Goal: Task Accomplishment & Management: Use online tool/utility

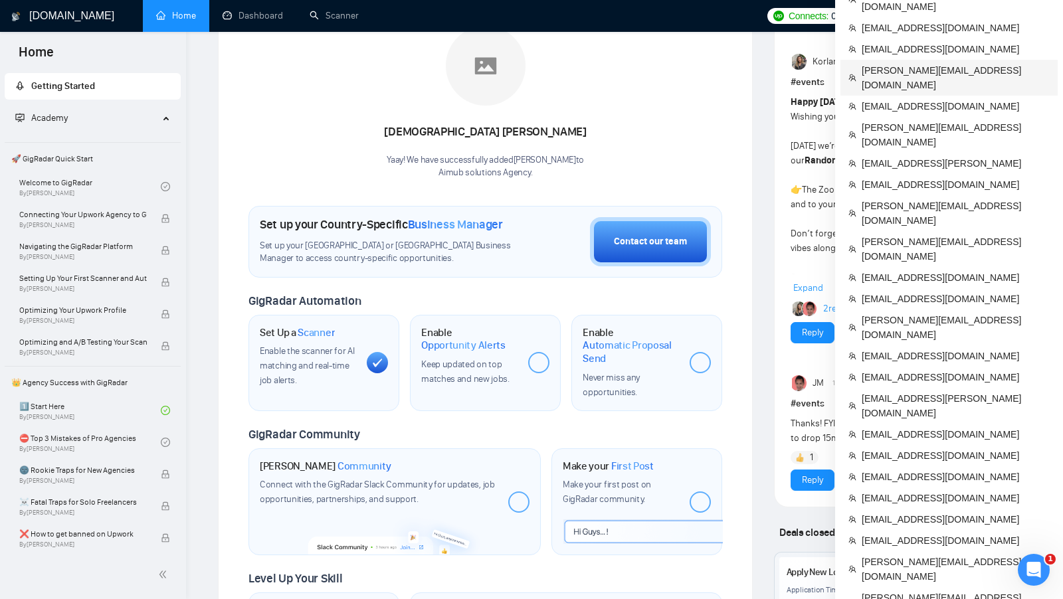
scroll to position [235, 0]
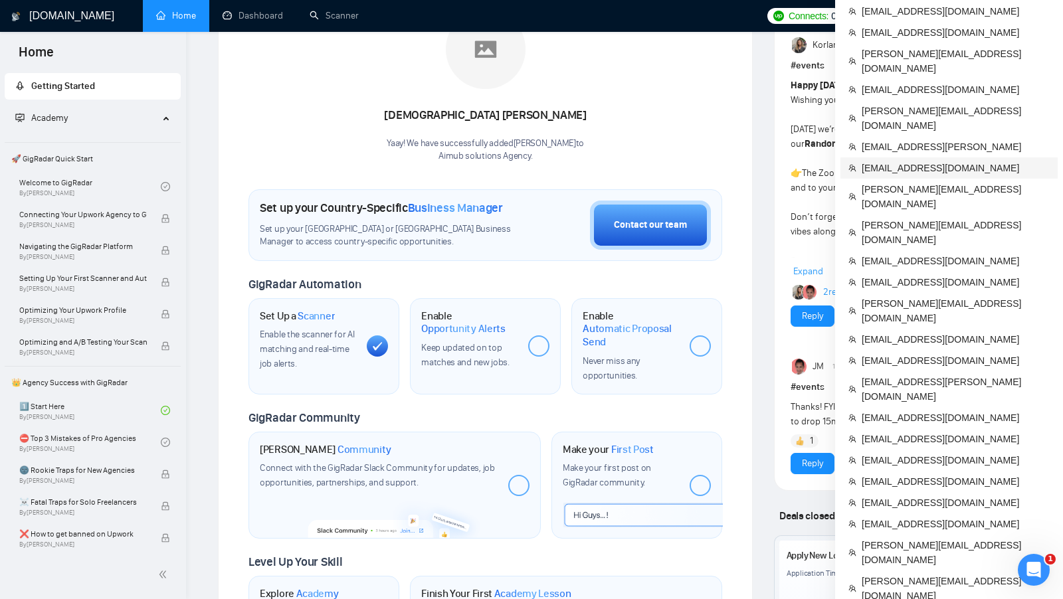
click at [938, 161] on span "[EMAIL_ADDRESS][DOMAIN_NAME]" at bounding box center [956, 168] width 188 height 15
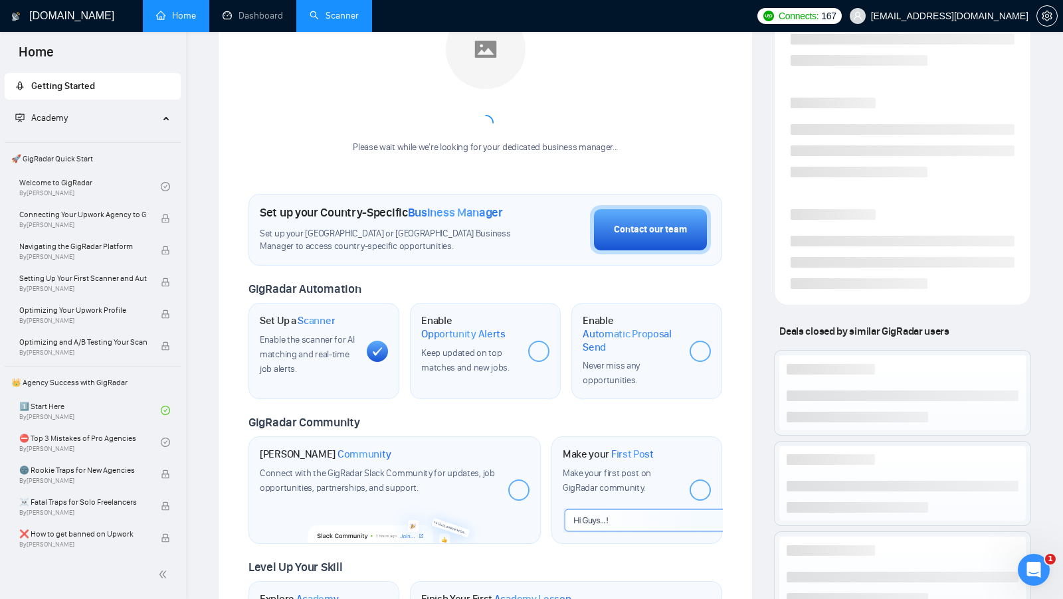
click at [359, 21] on link "Scanner" at bounding box center [334, 15] width 49 height 11
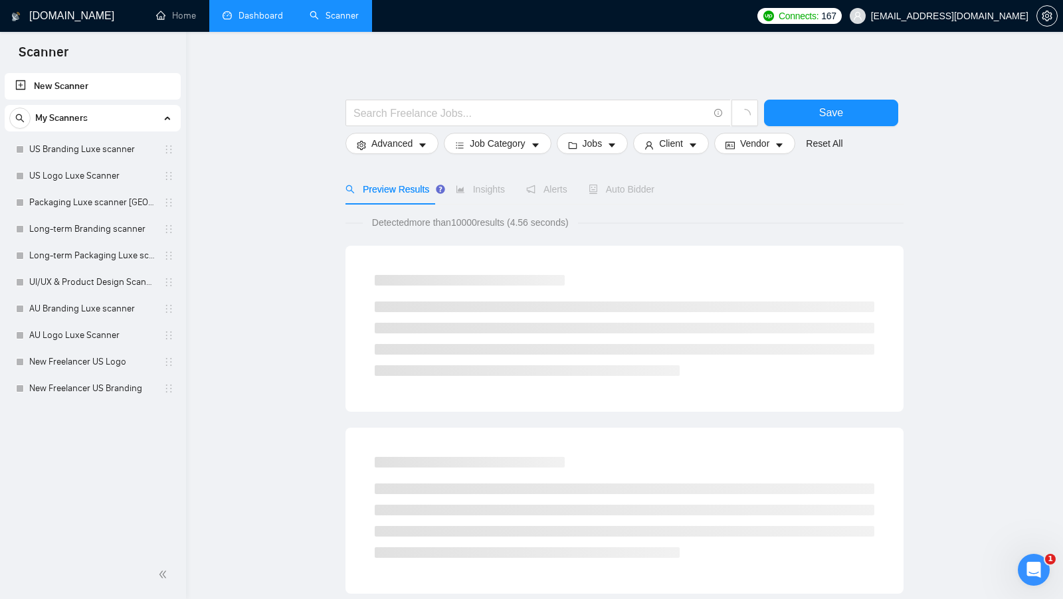
click at [283, 21] on link "Dashboard" at bounding box center [253, 15] width 60 height 11
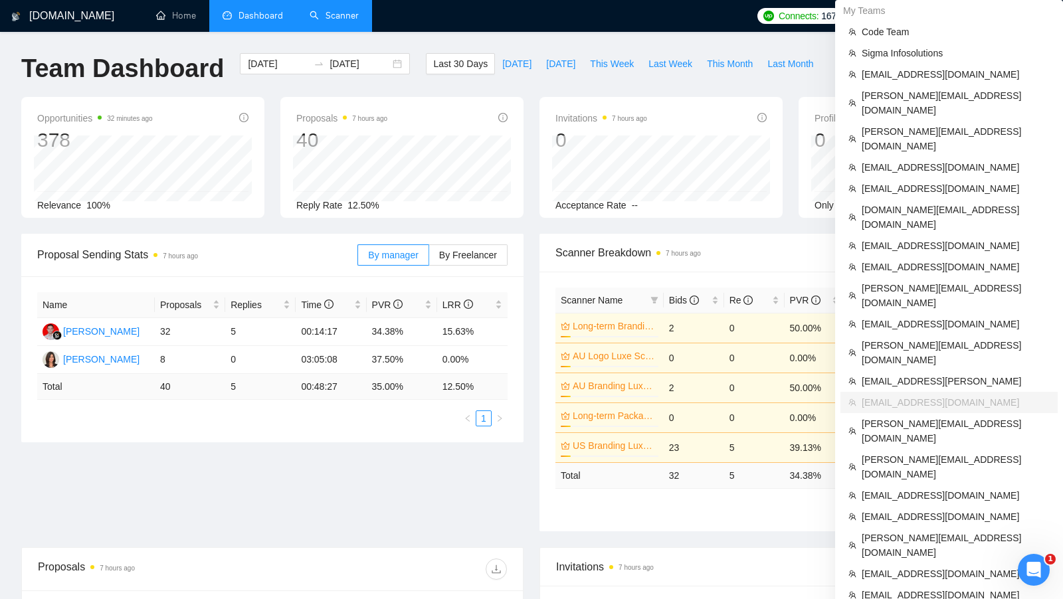
scroll to position [727, 0]
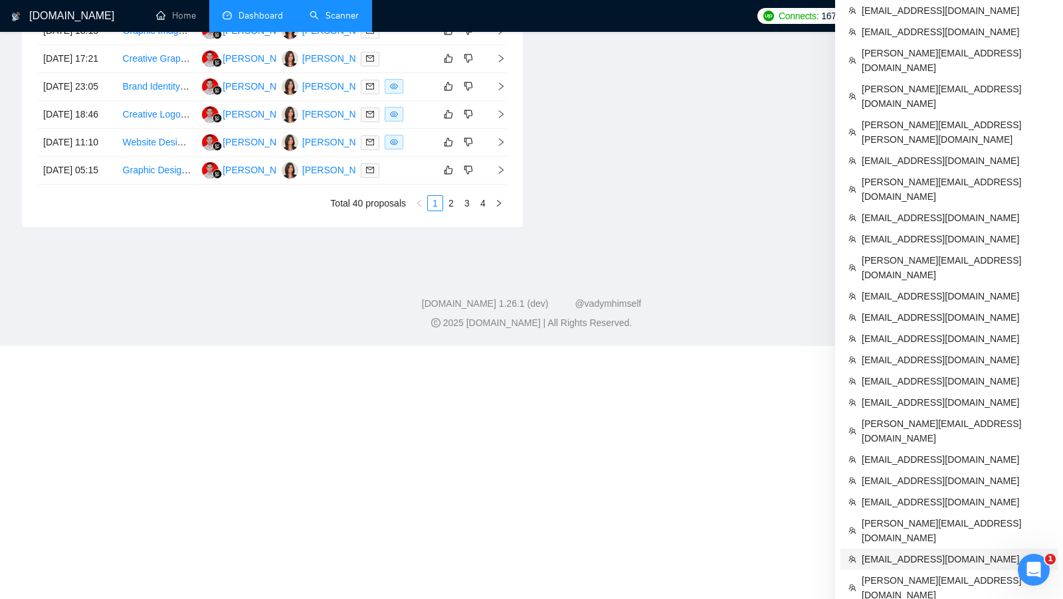
click at [948, 552] on span "[EMAIL_ADDRESS][DOMAIN_NAME]" at bounding box center [956, 559] width 188 height 15
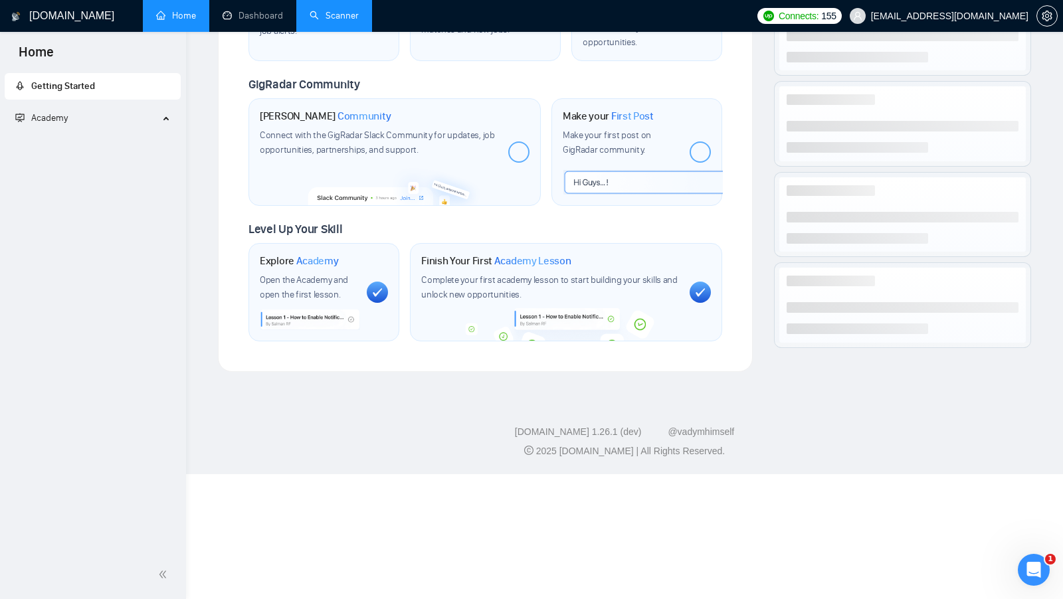
scroll to position [443, 0]
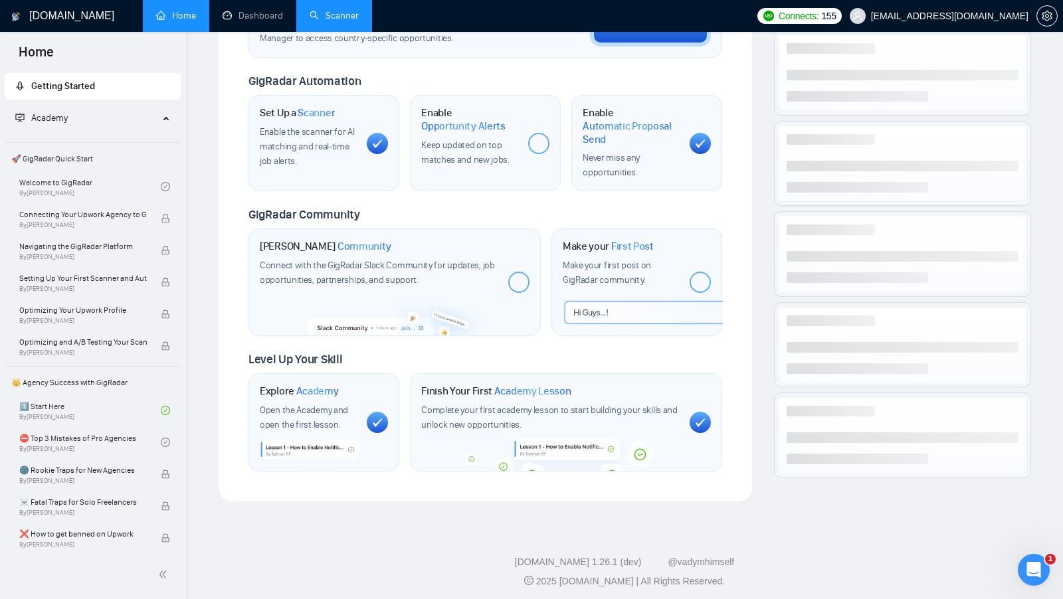
click at [322, 21] on link "Scanner" at bounding box center [334, 15] width 49 height 11
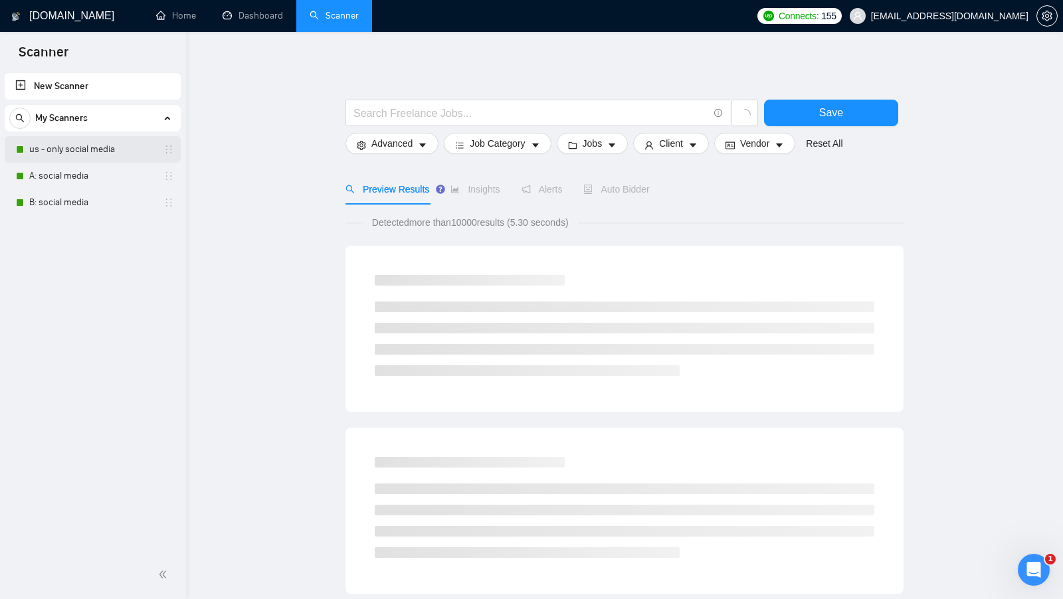
click at [108, 157] on link "us - only social media" at bounding box center [92, 149] width 126 height 27
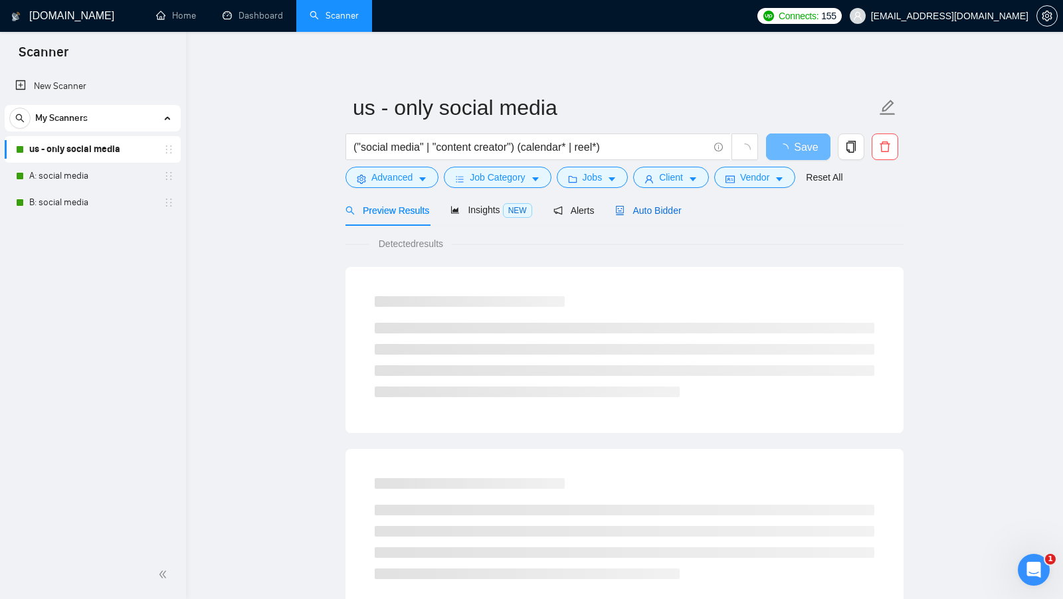
click at [674, 211] on span "Auto Bidder" at bounding box center [648, 210] width 66 height 11
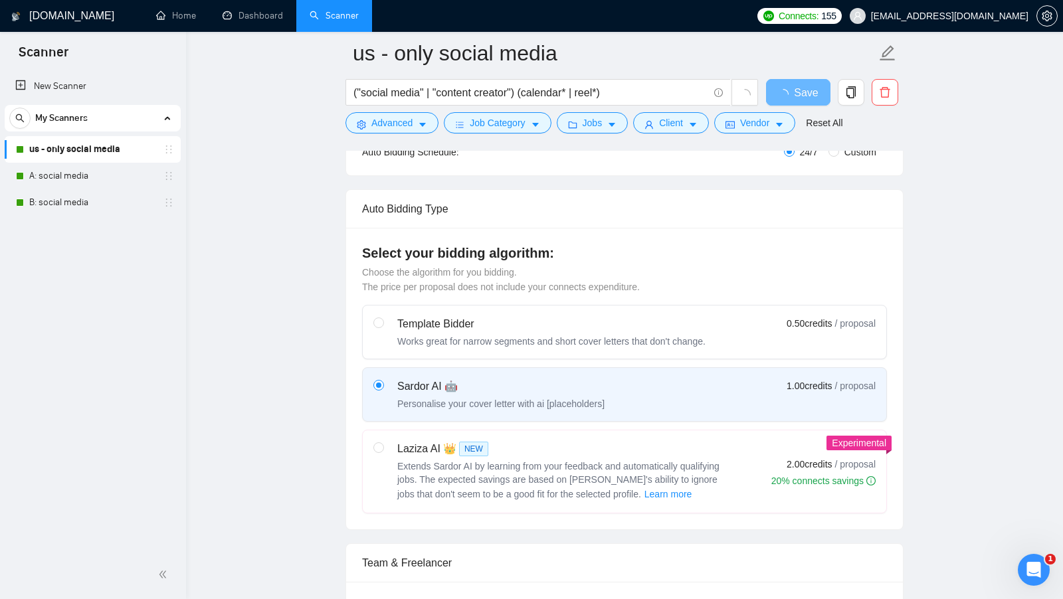
scroll to position [582, 0]
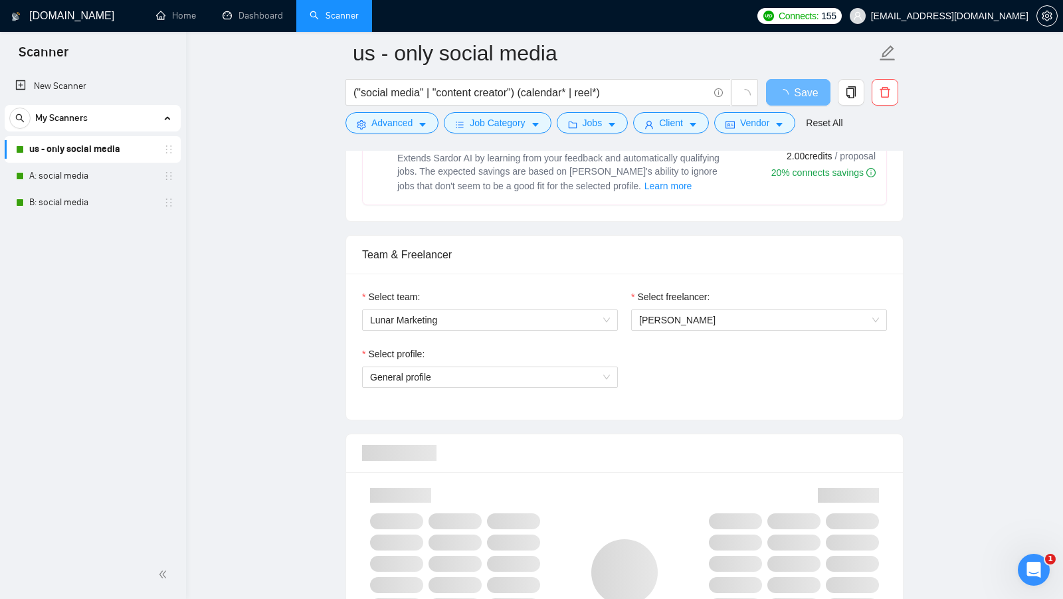
click at [581, 386] on div "Select profile: General profile" at bounding box center [490, 375] width 269 height 57
click at [581, 376] on span "General profile" at bounding box center [490, 377] width 240 height 20
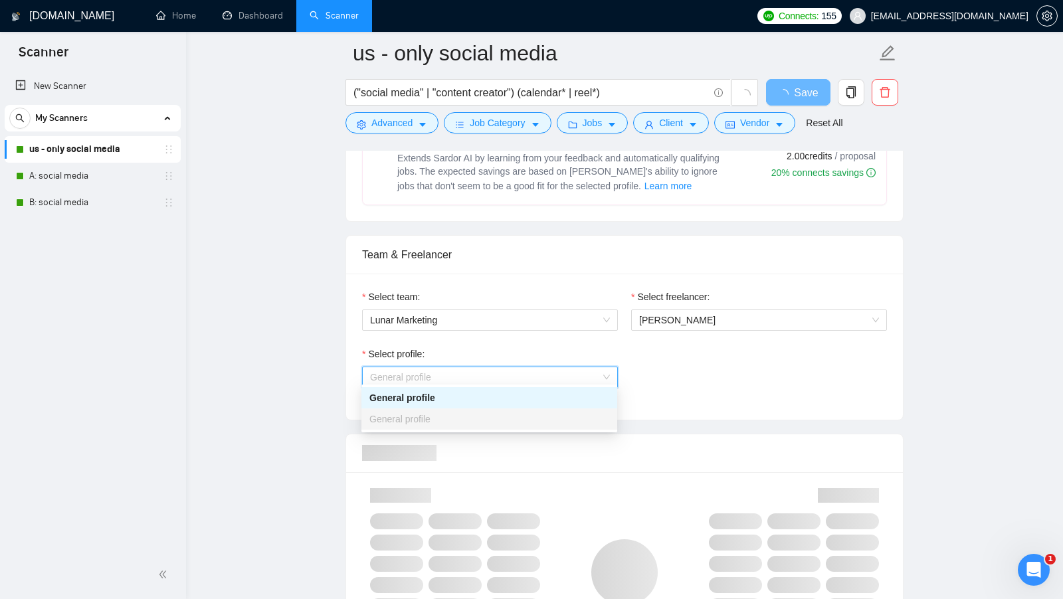
click at [581, 375] on span "General profile" at bounding box center [490, 377] width 240 height 20
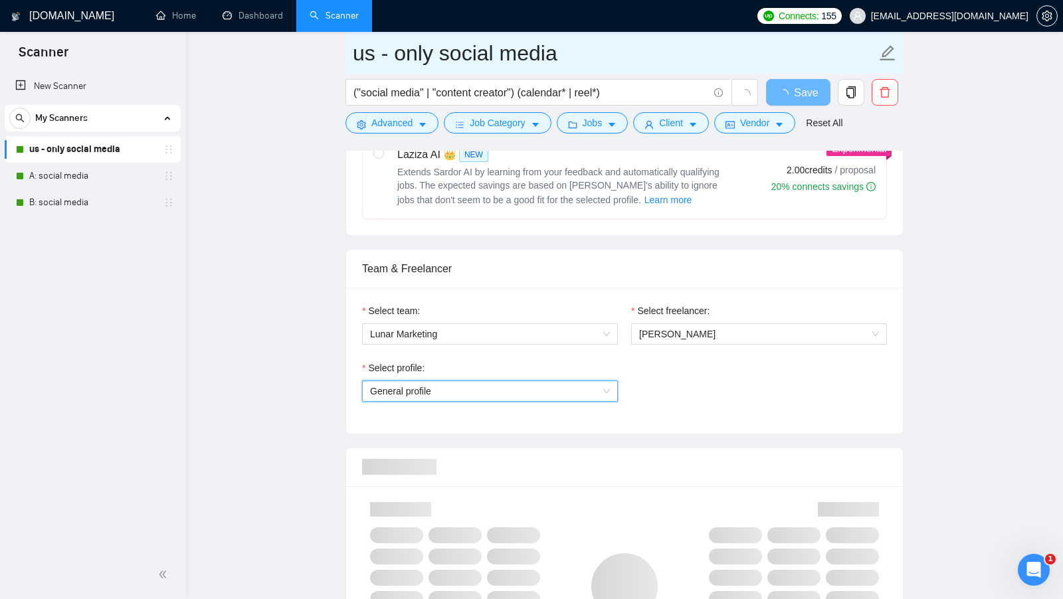
scroll to position [572, 0]
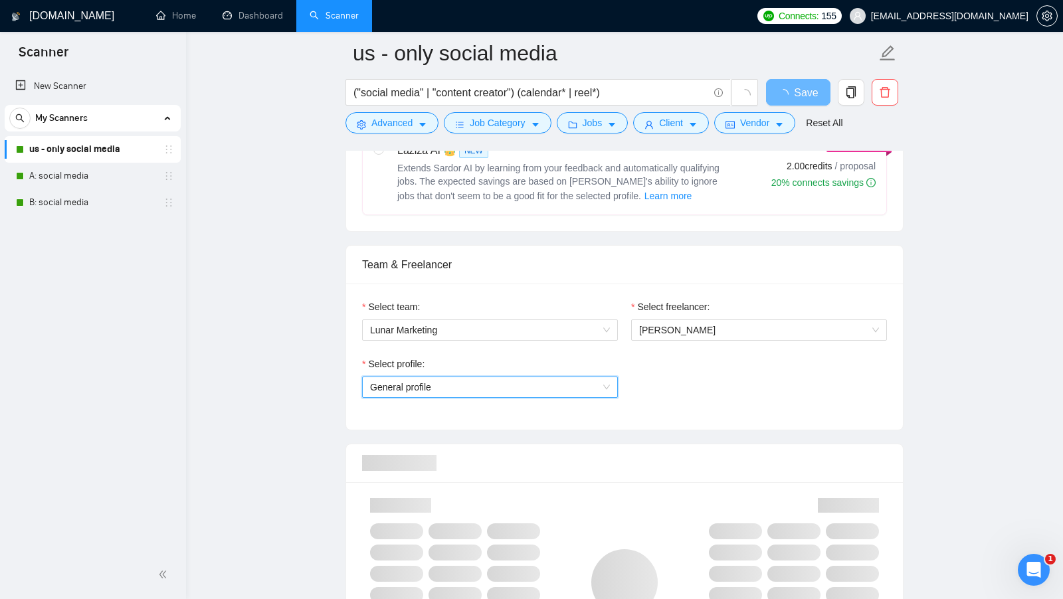
click at [581, 381] on span "General profile" at bounding box center [490, 387] width 240 height 20
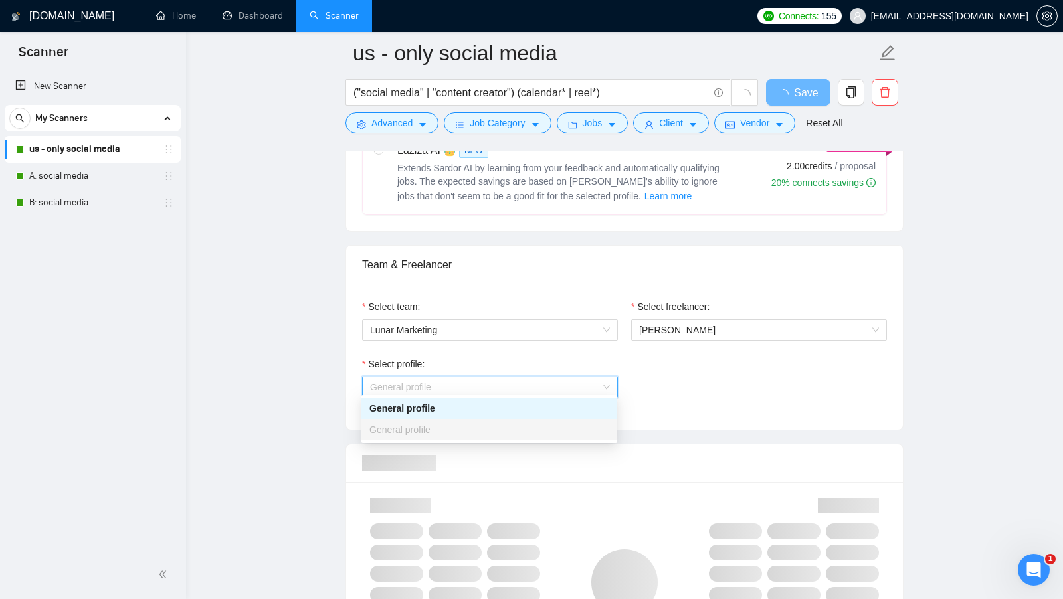
click at [581, 381] on span "General profile" at bounding box center [490, 387] width 240 height 20
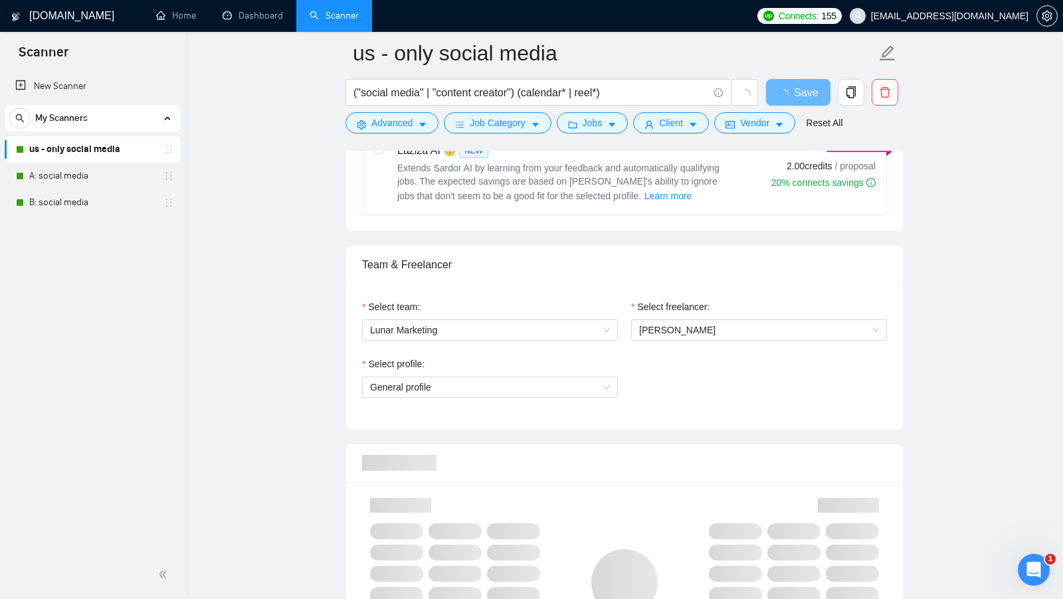
click at [694, 381] on div "Select profile: General profile" at bounding box center [625, 385] width 538 height 57
click at [274, 21] on link "Dashboard" at bounding box center [253, 15] width 60 height 11
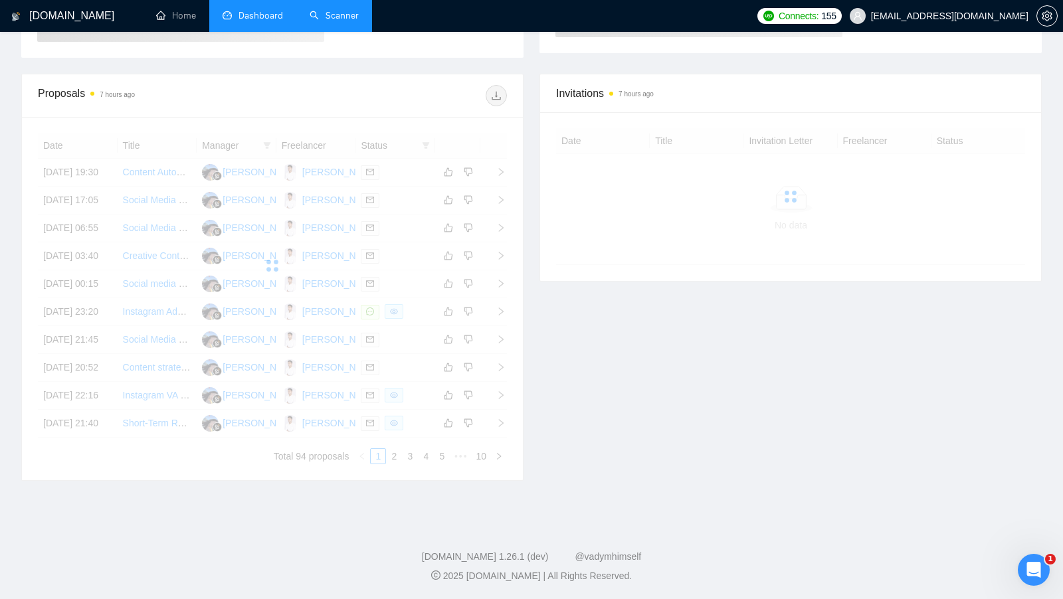
scroll to position [141, 0]
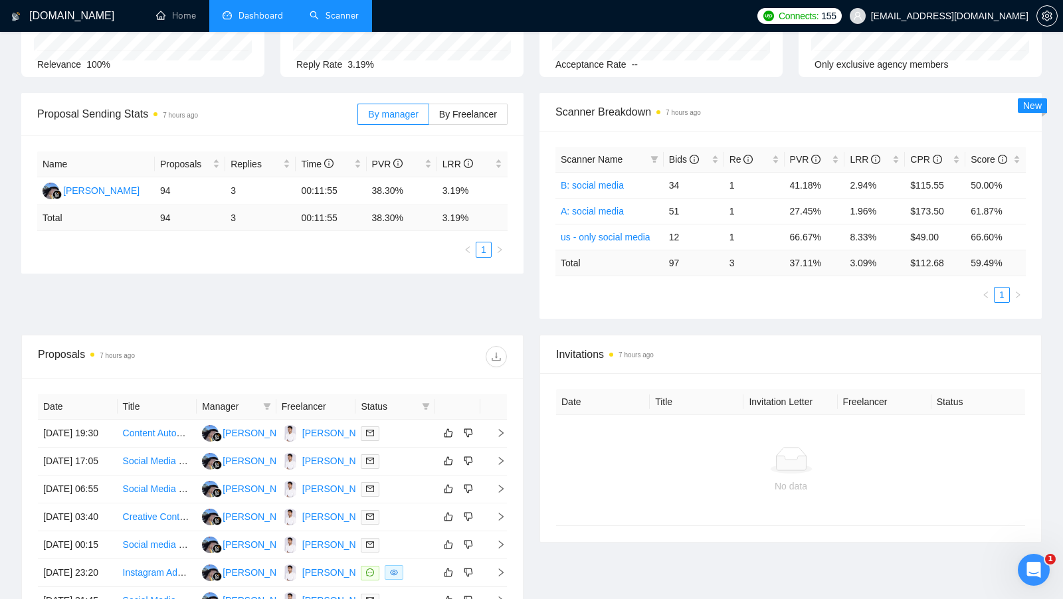
click at [316, 21] on link "Scanner" at bounding box center [334, 15] width 49 height 11
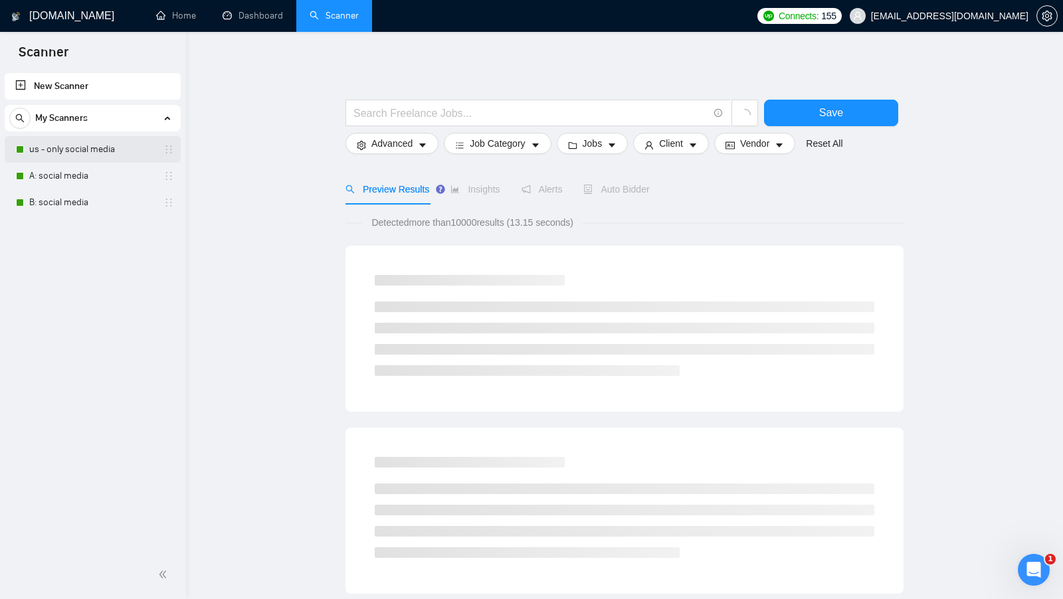
click at [80, 159] on link "us - only social media" at bounding box center [92, 149] width 126 height 27
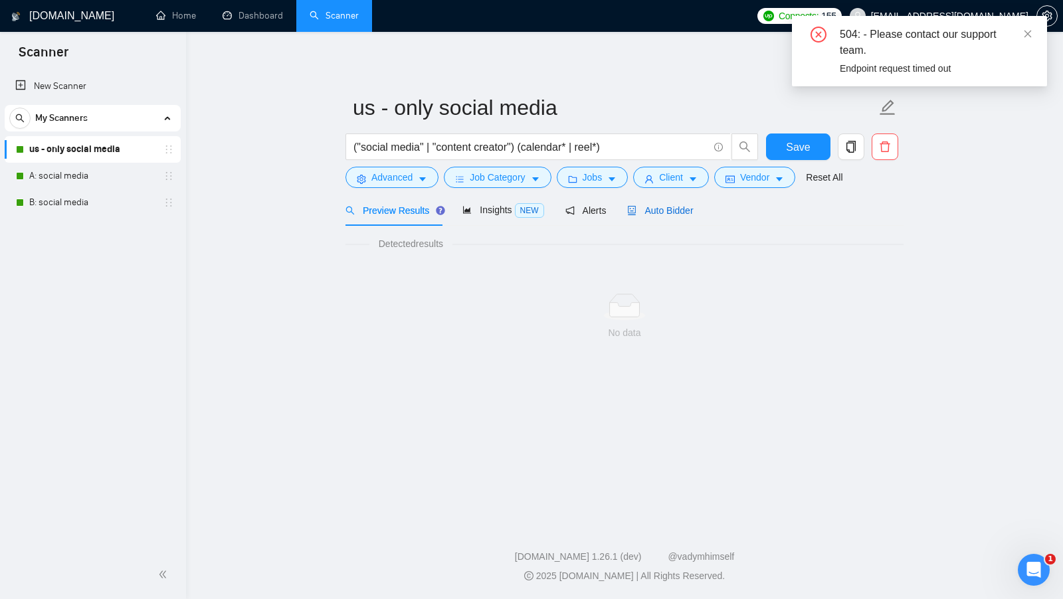
click at [665, 207] on span "Auto Bidder" at bounding box center [660, 210] width 66 height 11
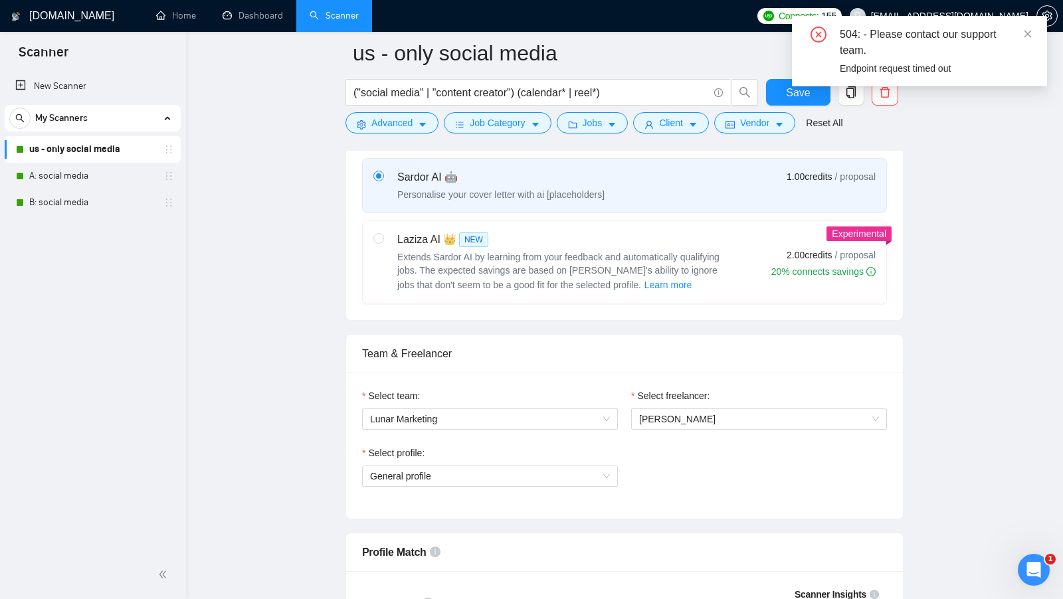
scroll to position [512, 0]
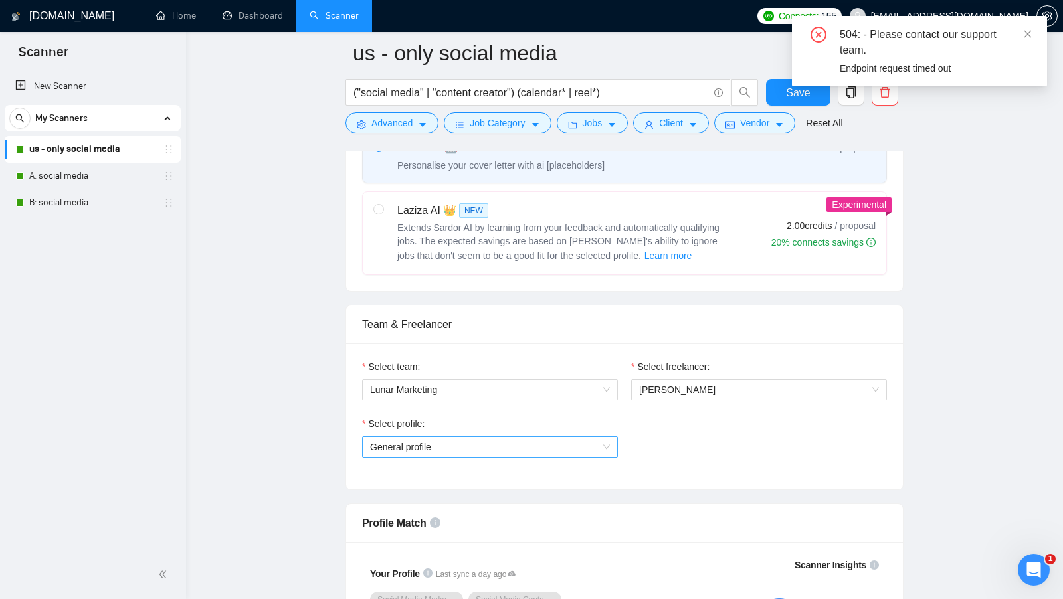
click at [554, 441] on span "General profile" at bounding box center [490, 447] width 240 height 20
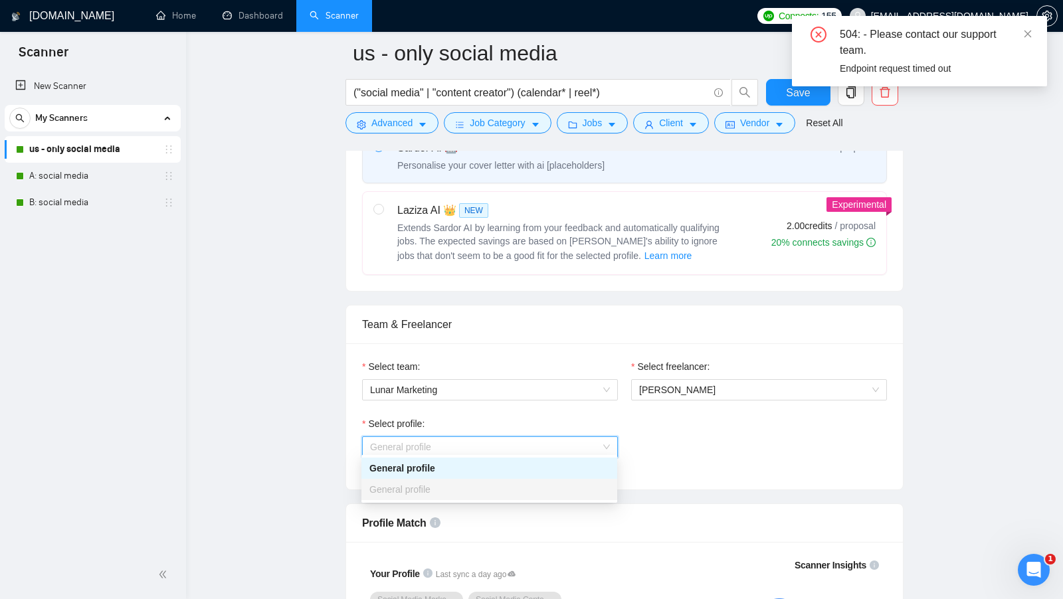
click at [554, 442] on span "General profile" at bounding box center [490, 447] width 240 height 20
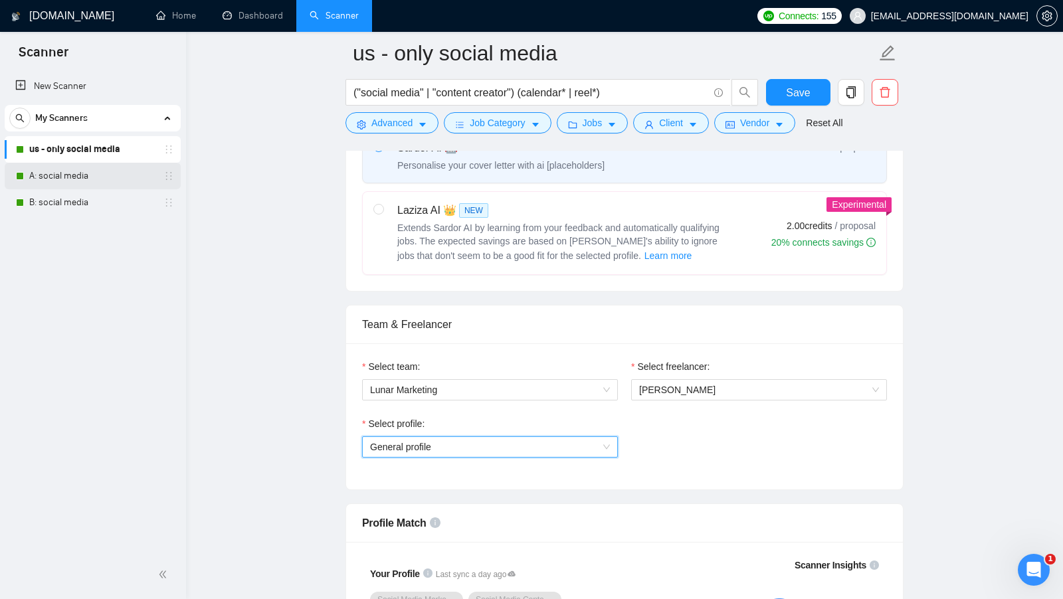
click at [116, 183] on link "A: social media" at bounding box center [92, 176] width 126 height 27
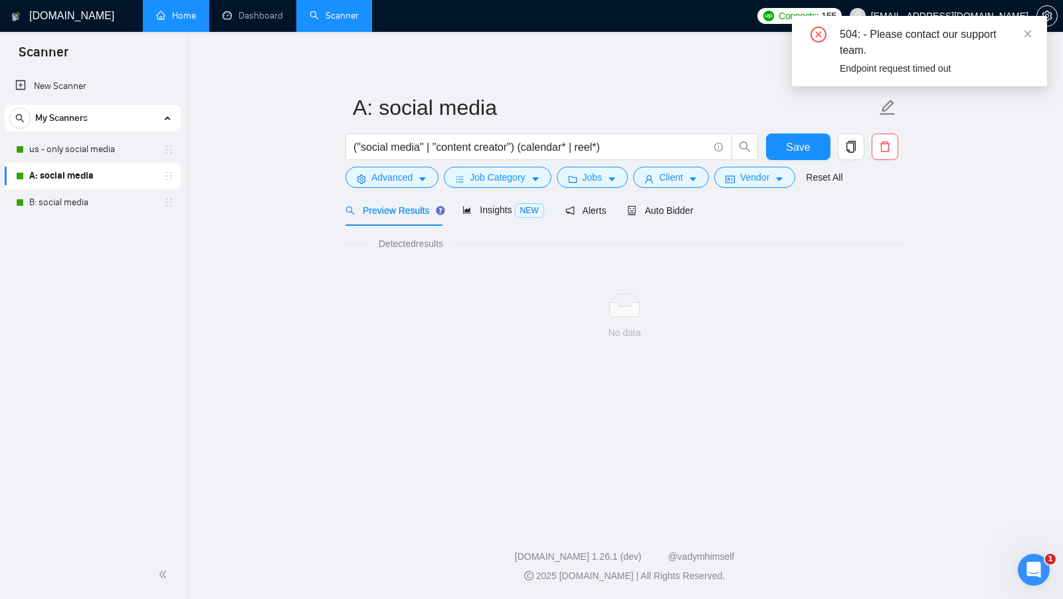
click at [178, 21] on link "Home" at bounding box center [176, 15] width 40 height 11
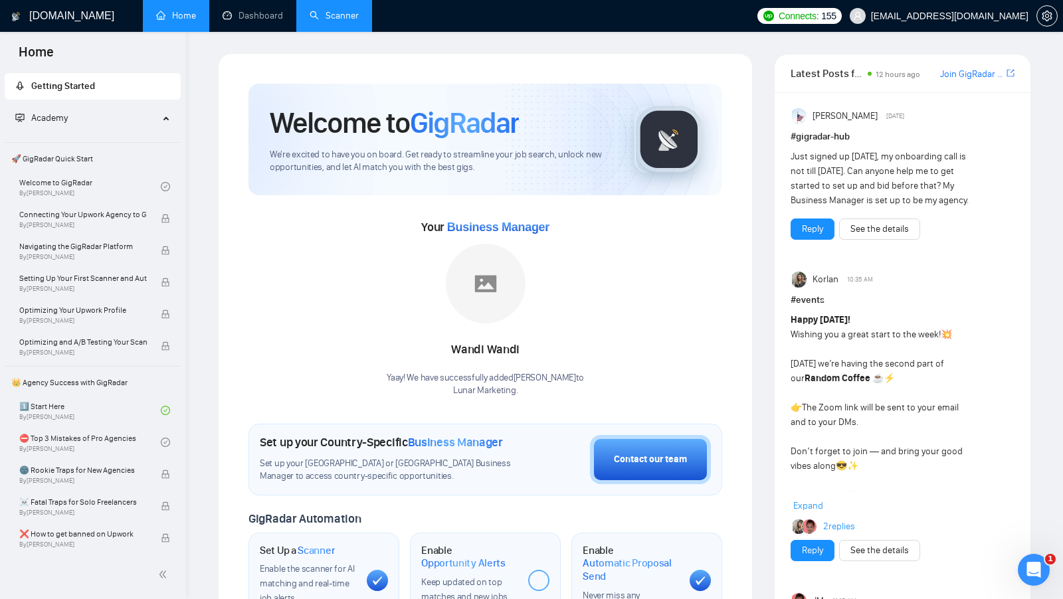
click at [332, 10] on link "Scanner" at bounding box center [334, 15] width 49 height 11
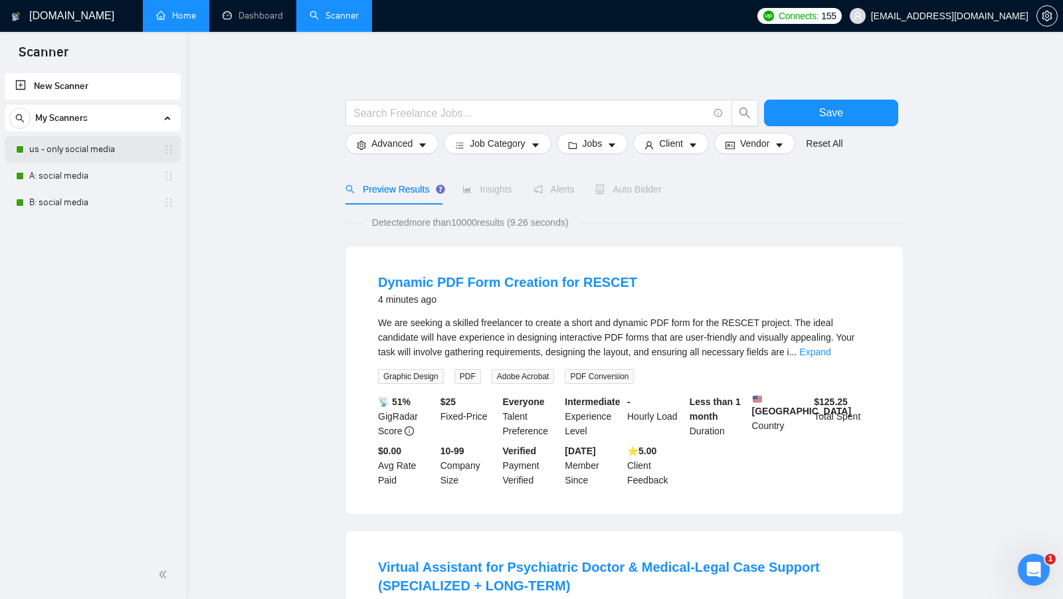
click at [120, 146] on link "us - only social media" at bounding box center [92, 149] width 126 height 27
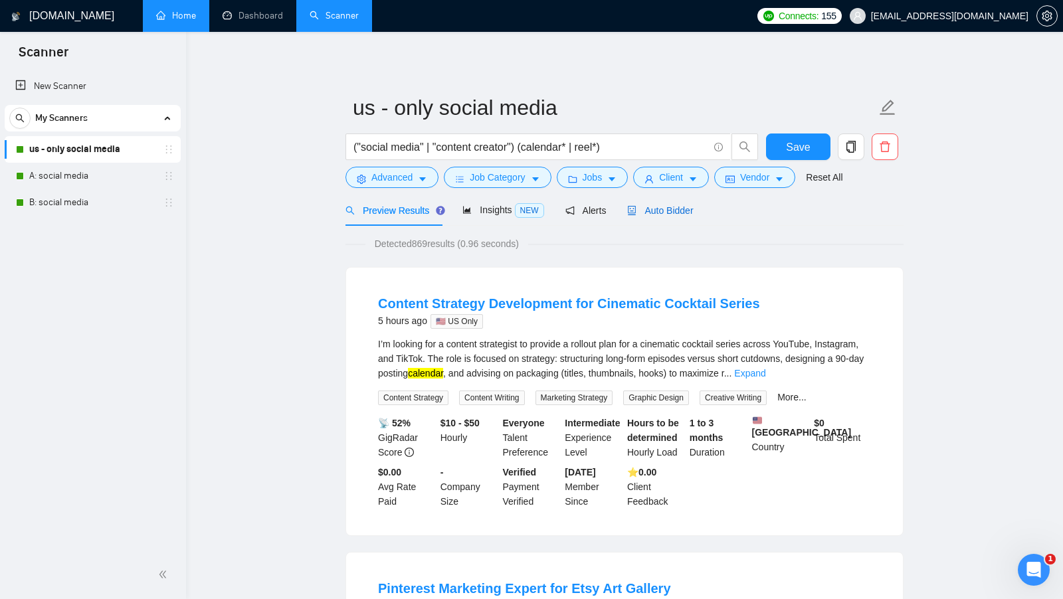
click at [678, 209] on span "Auto Bidder" at bounding box center [660, 210] width 66 height 11
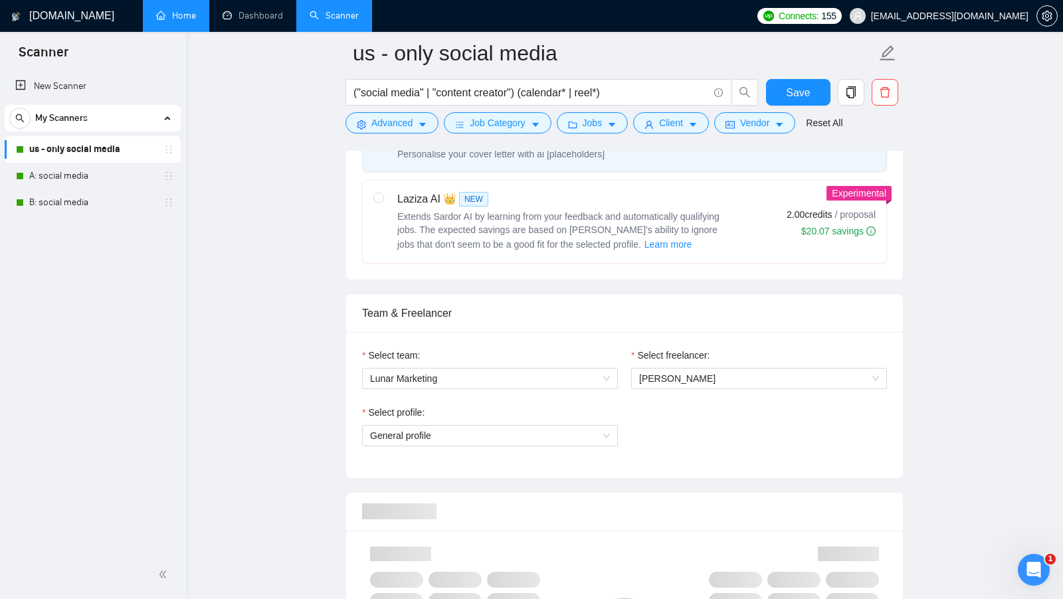
scroll to position [540, 0]
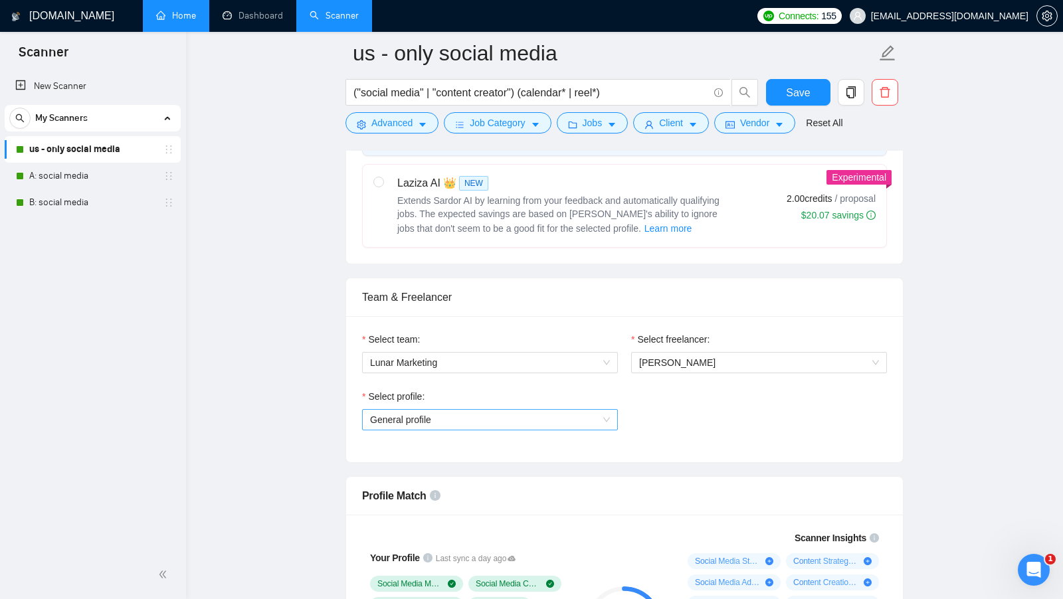
click at [543, 410] on span "General profile" at bounding box center [490, 420] width 240 height 20
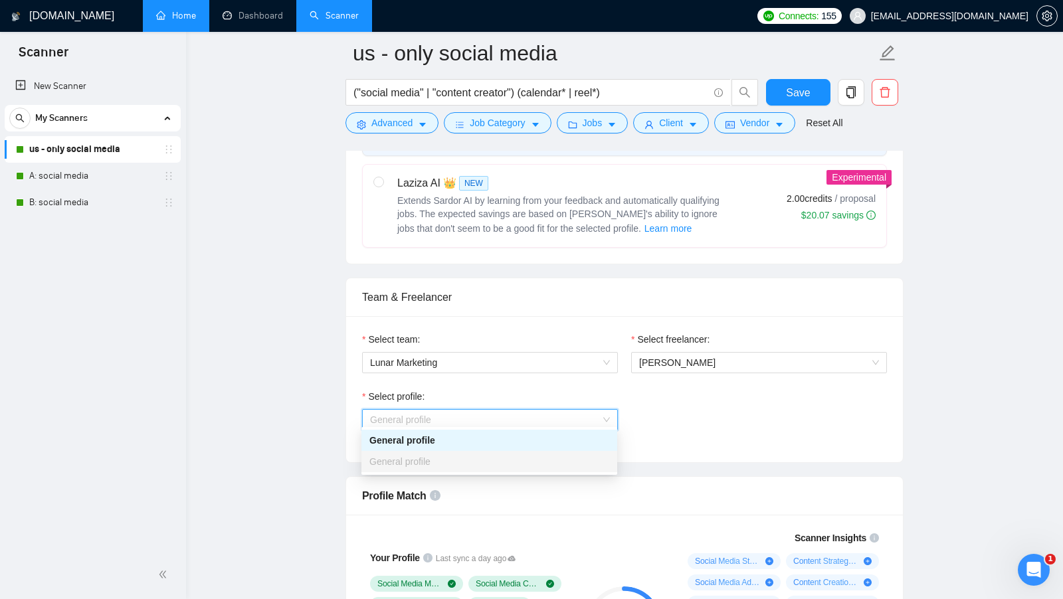
click at [544, 410] on span "General profile" at bounding box center [490, 420] width 240 height 20
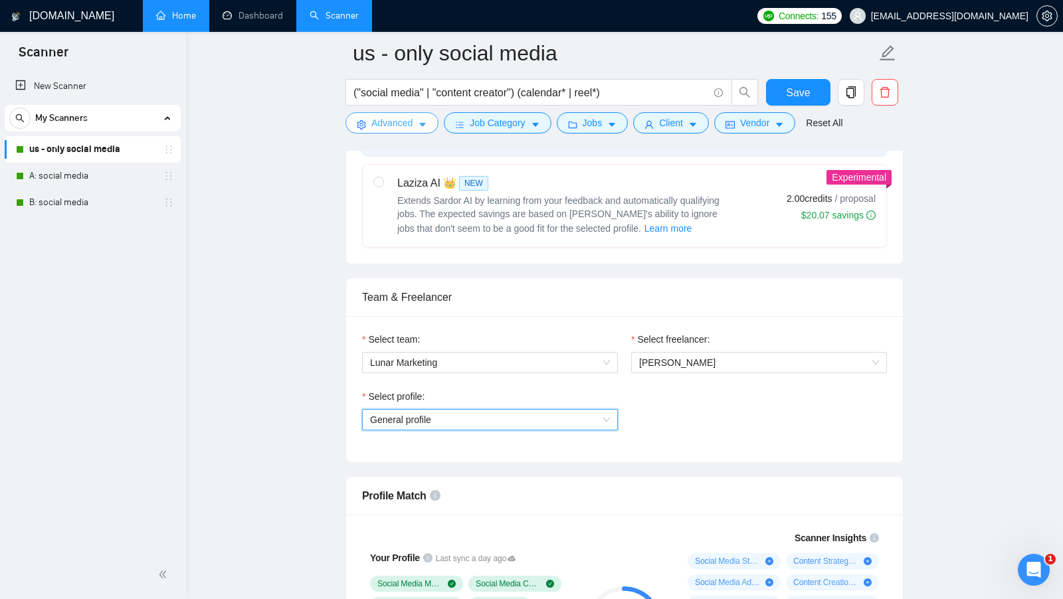
click at [401, 116] on span "Advanced" at bounding box center [391, 123] width 41 height 15
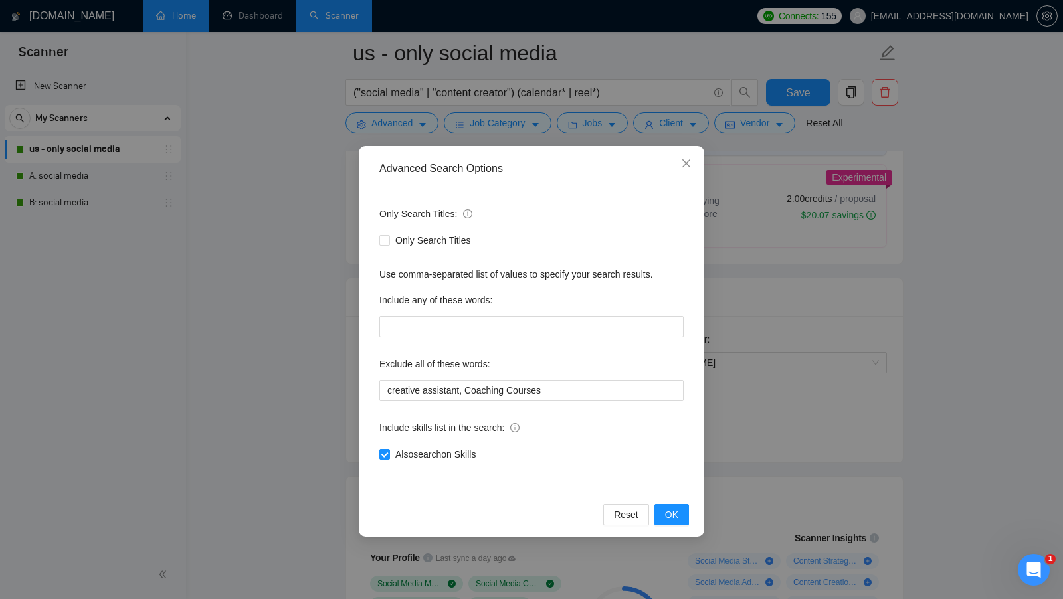
click at [429, 365] on label "Exclude all of these words:" at bounding box center [434, 364] width 111 height 21
copy label "Exclude all of these words:"
